Goal: Task Accomplishment & Management: Manage account settings

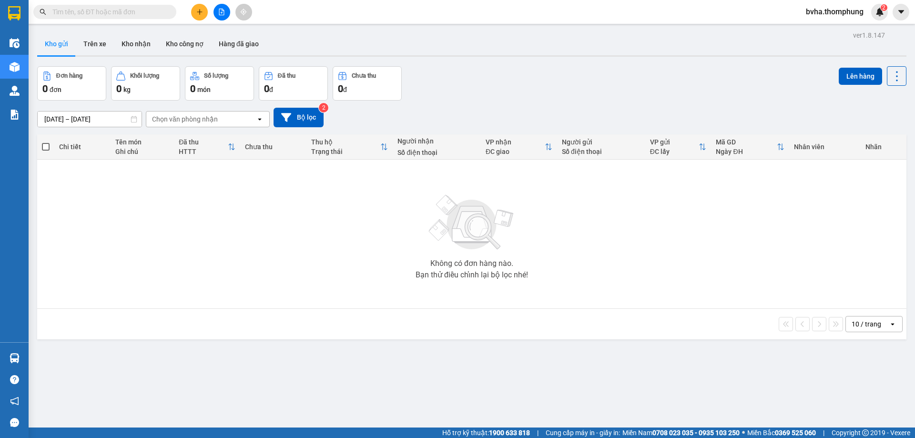
click at [216, 11] on button at bounding box center [221, 12] width 17 height 17
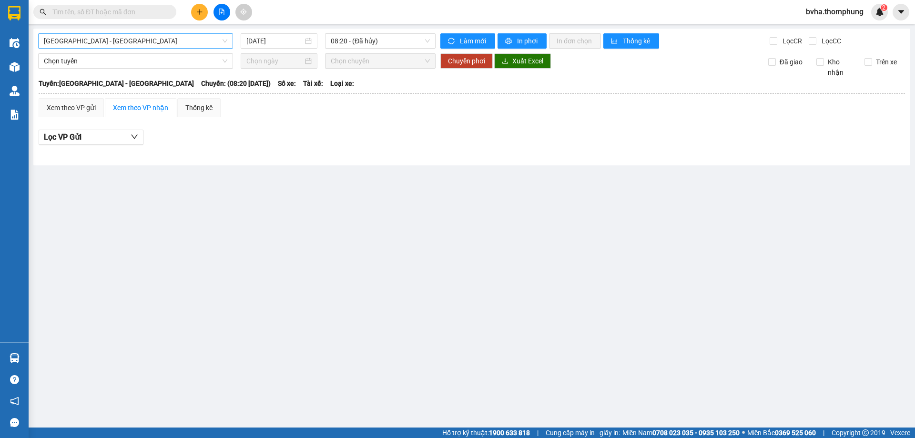
click at [130, 47] on span "Hà Nội - Nghệ An" at bounding box center [135, 41] width 183 height 14
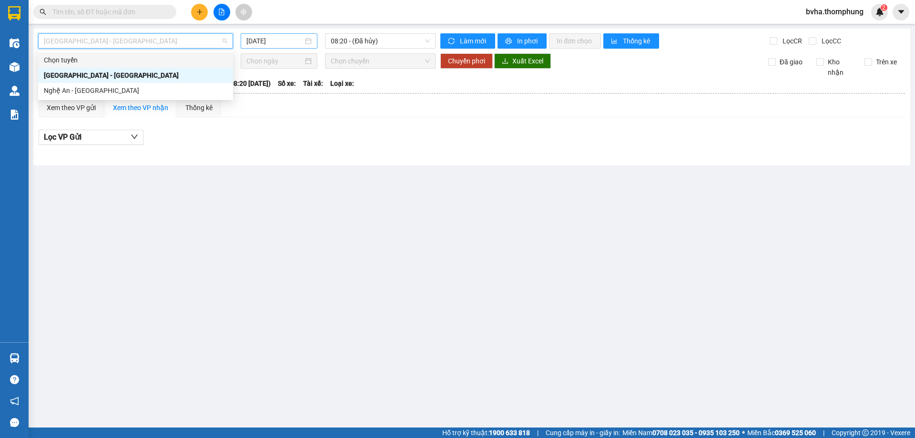
click at [293, 42] on input "14/10/2025" at bounding box center [274, 41] width 57 height 10
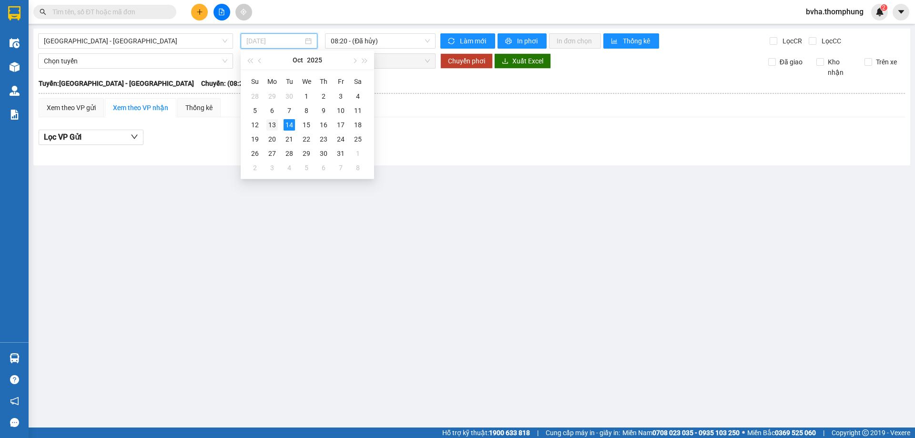
click at [271, 124] on div "13" at bounding box center [271, 124] width 11 height 11
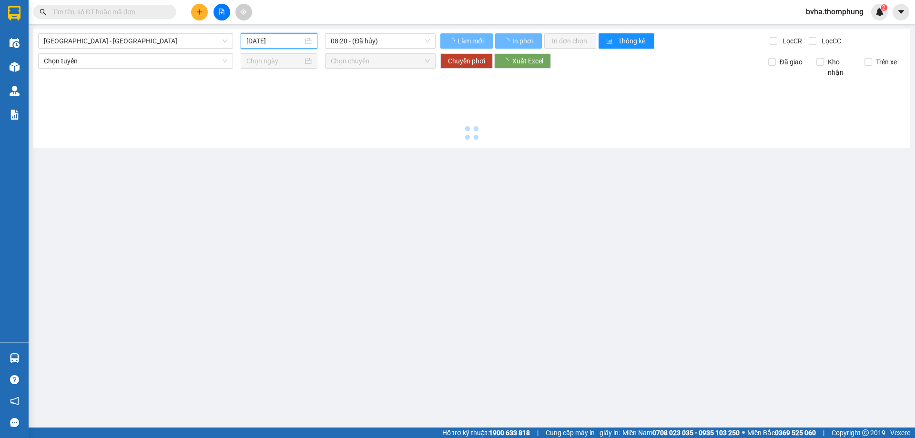
type input "13/10/2025"
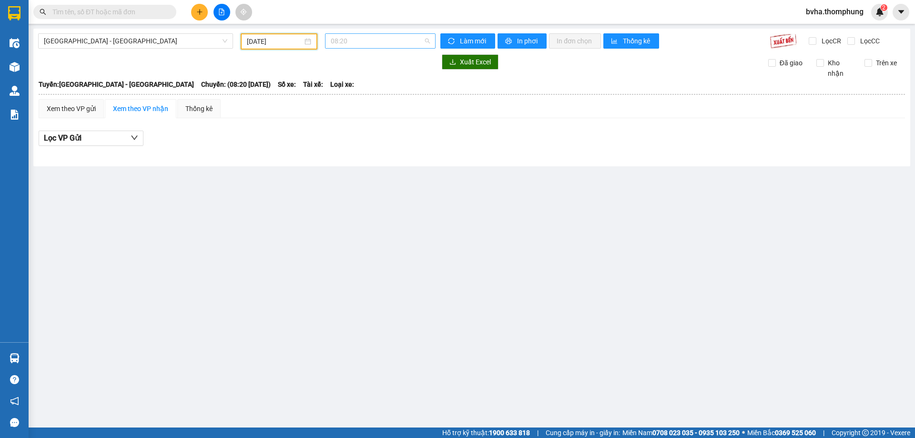
click at [381, 39] on span "08:20" at bounding box center [380, 41] width 99 height 14
click at [342, 167] on div "16:30" at bounding box center [368, 167] width 74 height 10
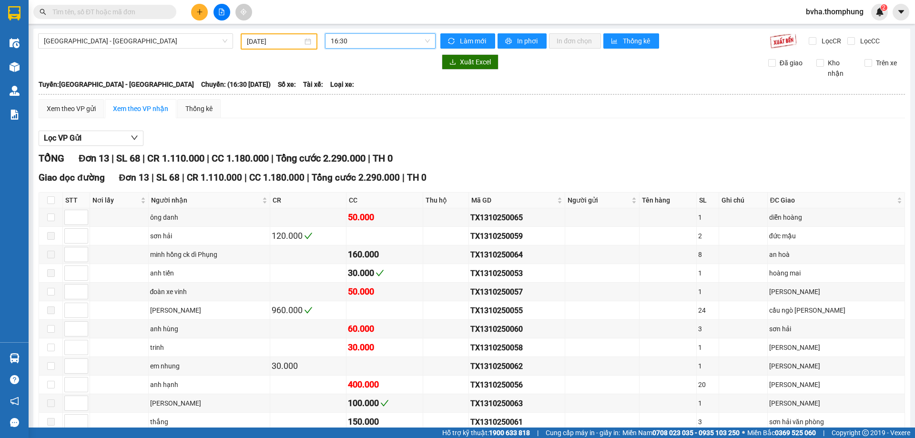
scroll to position [48, 0]
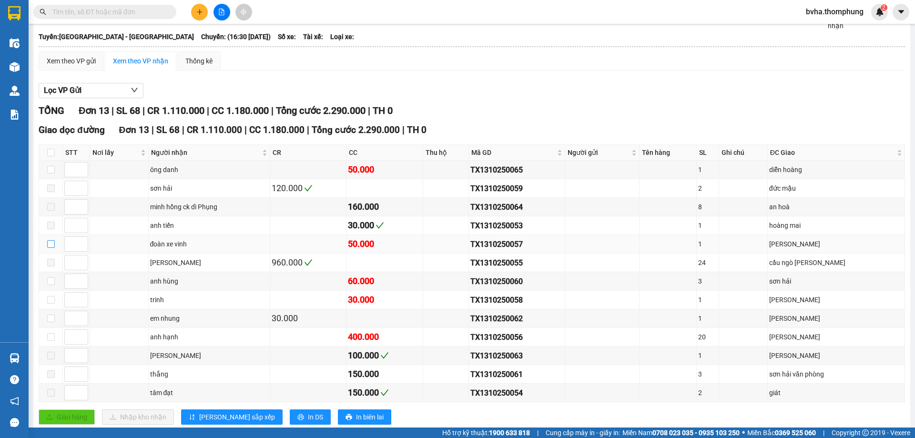
click at [52, 245] on input "checkbox" at bounding box center [51, 244] width 8 height 8
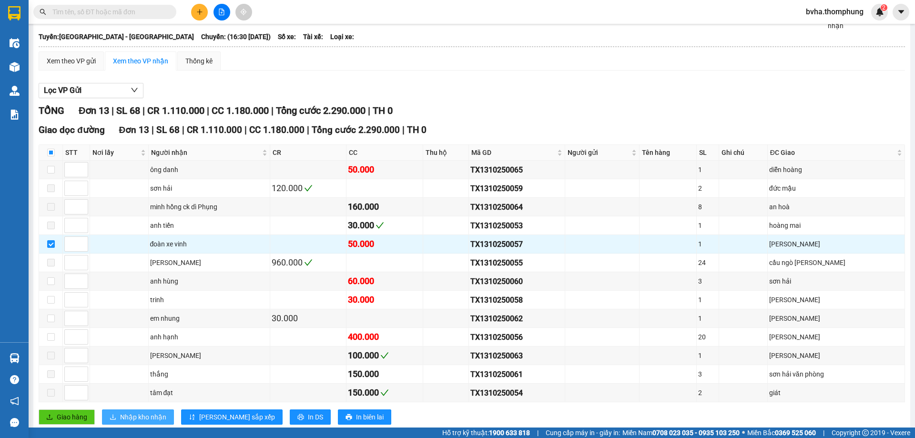
click at [142, 417] on span "Nhập kho nhận" at bounding box center [143, 417] width 46 height 10
checkbox input "false"
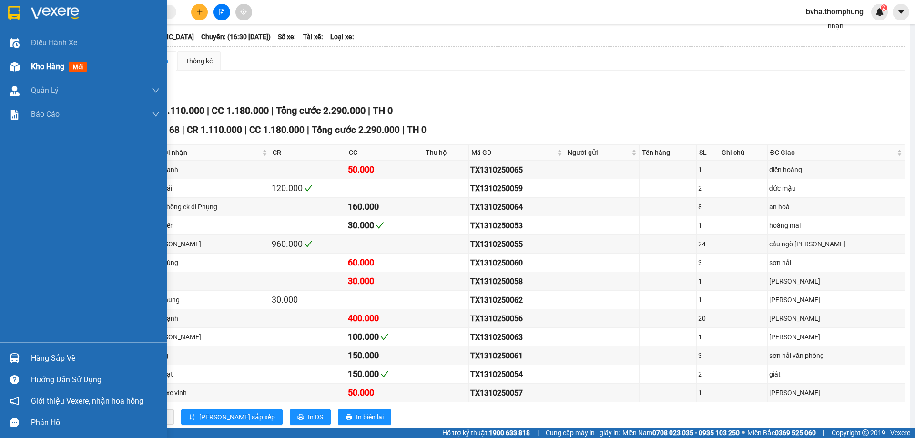
click at [17, 71] on img at bounding box center [15, 67] width 10 height 10
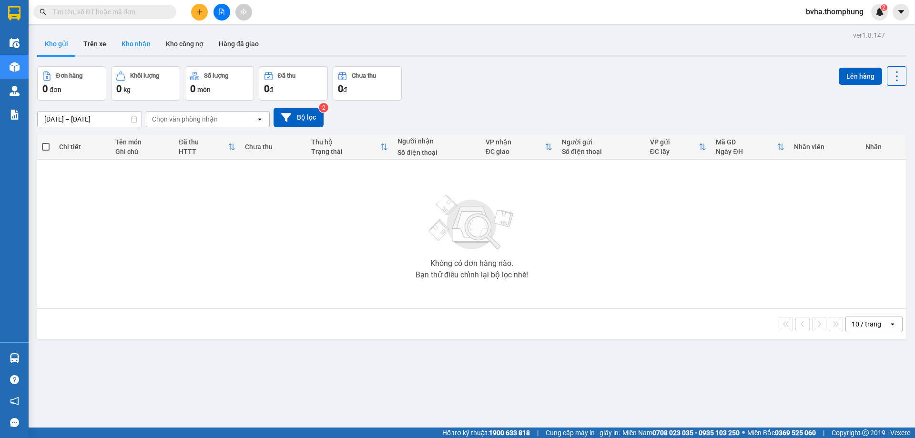
click at [134, 47] on button "Kho nhận" at bounding box center [136, 43] width 44 height 23
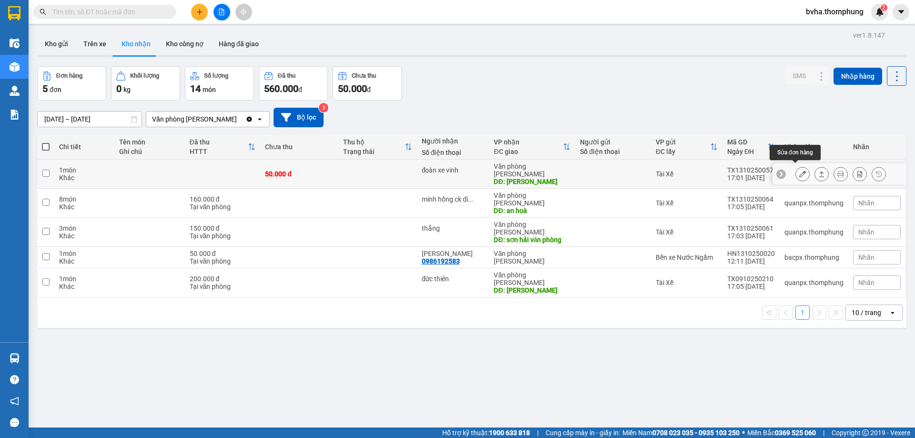
click at [796, 171] on button at bounding box center [802, 174] width 13 height 17
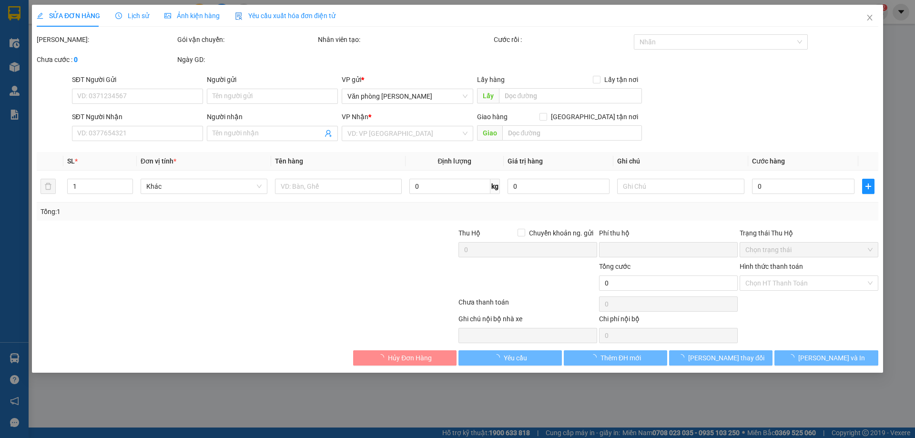
type input "đoàn xe vinh"
type input "quỳnh thuận"
type input "0"
type input "50.000"
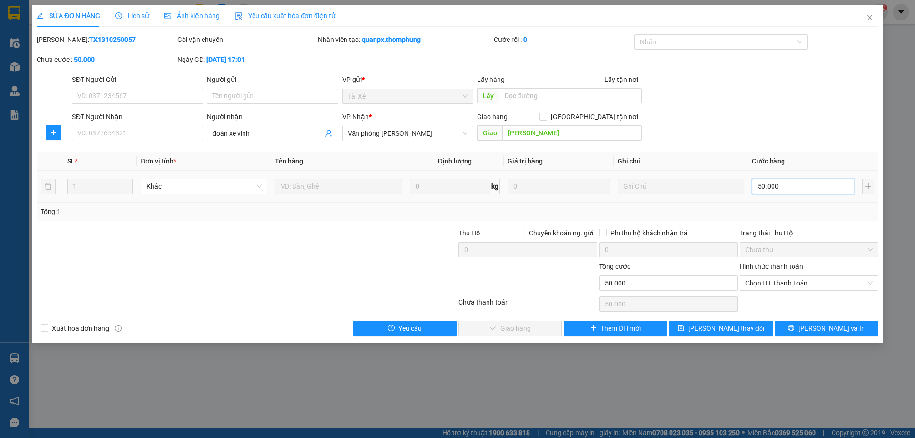
click at [790, 185] on input "50.000" at bounding box center [803, 186] width 102 height 15
type input "3"
type input "30"
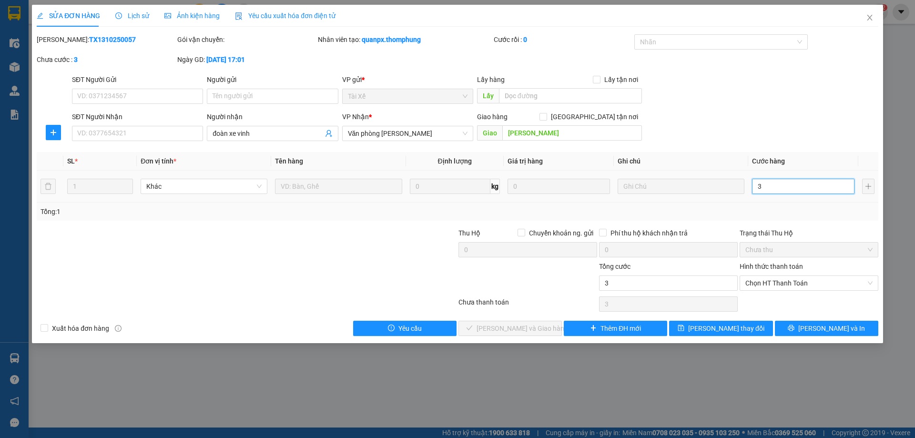
type input "30"
type input "300"
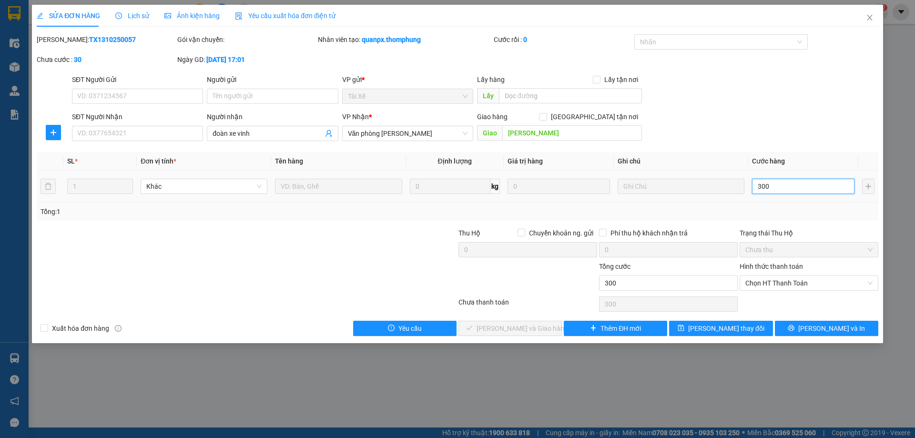
type input "3.000"
type input "30.000"
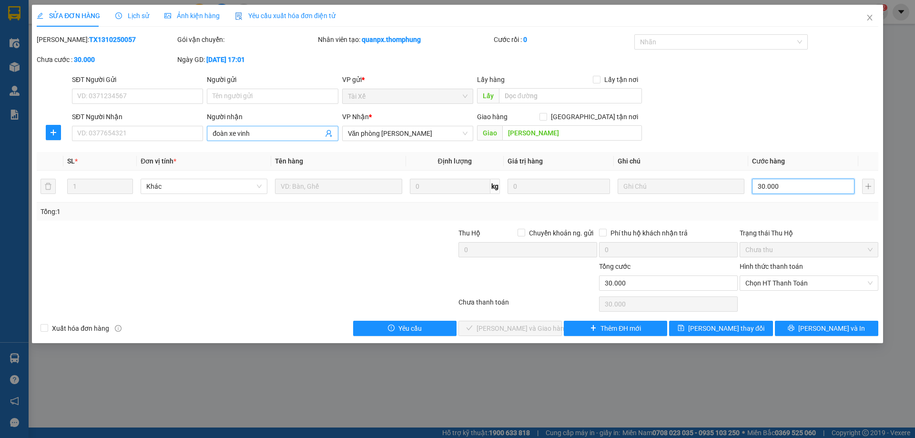
type input "30.000"
click at [280, 134] on input "đoàn xe vinh" at bounding box center [268, 133] width 110 height 10
click at [771, 279] on span "Chọn HT Thanh Toán" at bounding box center [808, 283] width 127 height 14
type input "đoàn xe vinh đã ck cho dì"
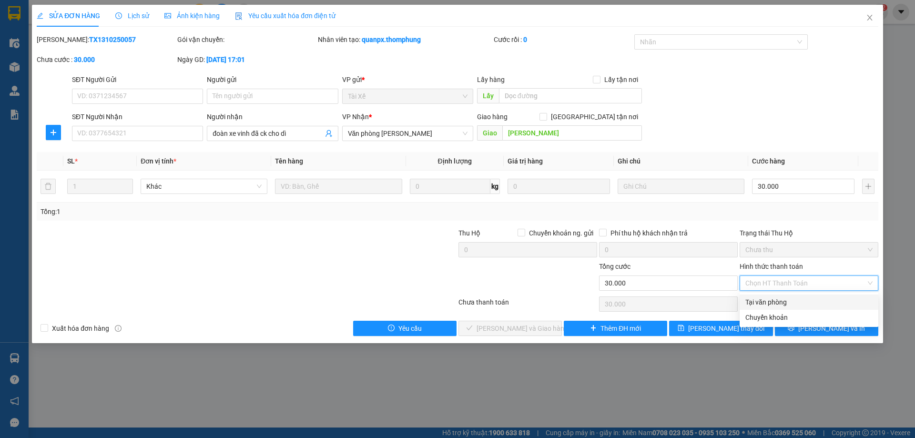
click at [767, 305] on div "Tại văn phòng" at bounding box center [808, 302] width 127 height 10
type input "0"
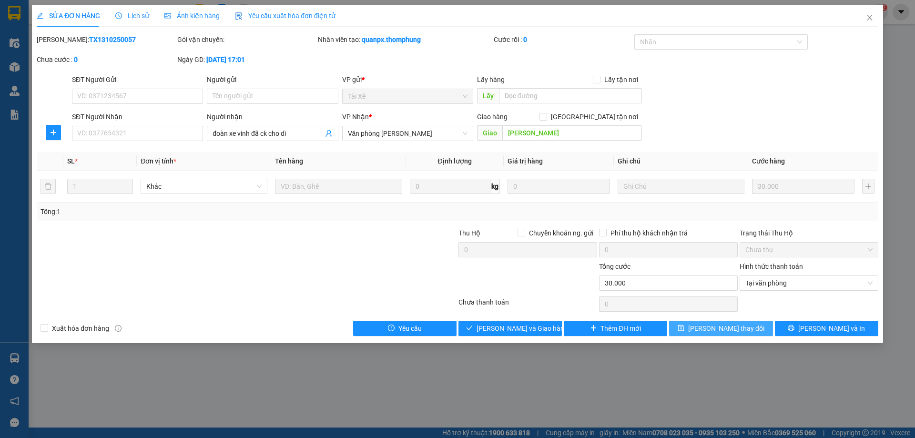
click at [740, 328] on span "Lưu thay đổi" at bounding box center [726, 328] width 76 height 10
